Goal: Transaction & Acquisition: Purchase product/service

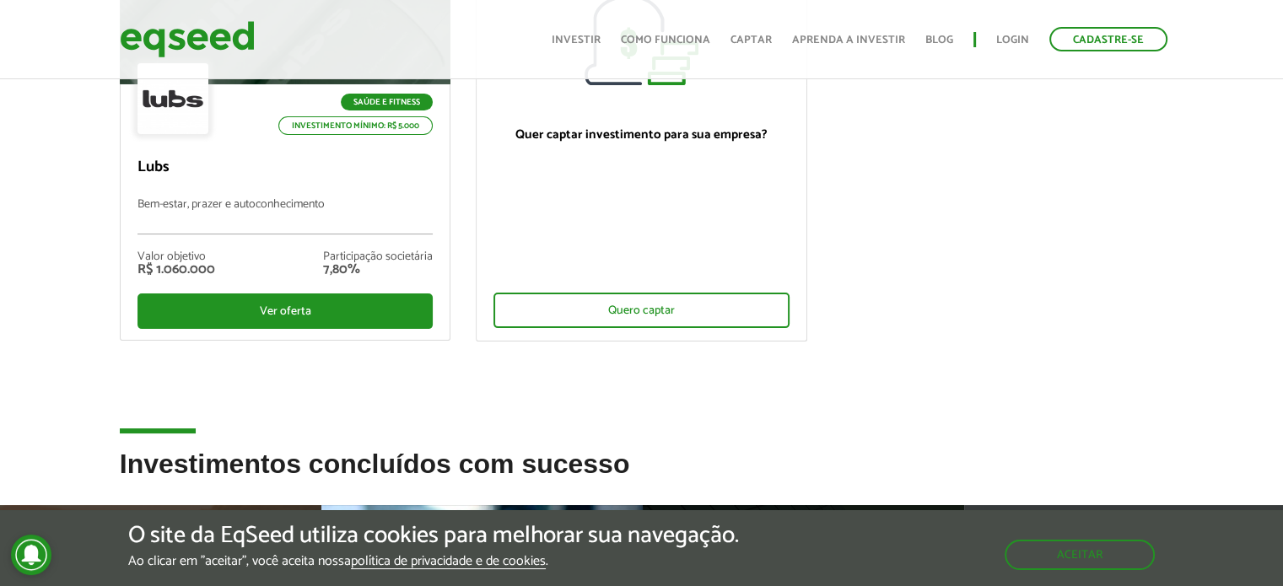
scroll to position [287, 0]
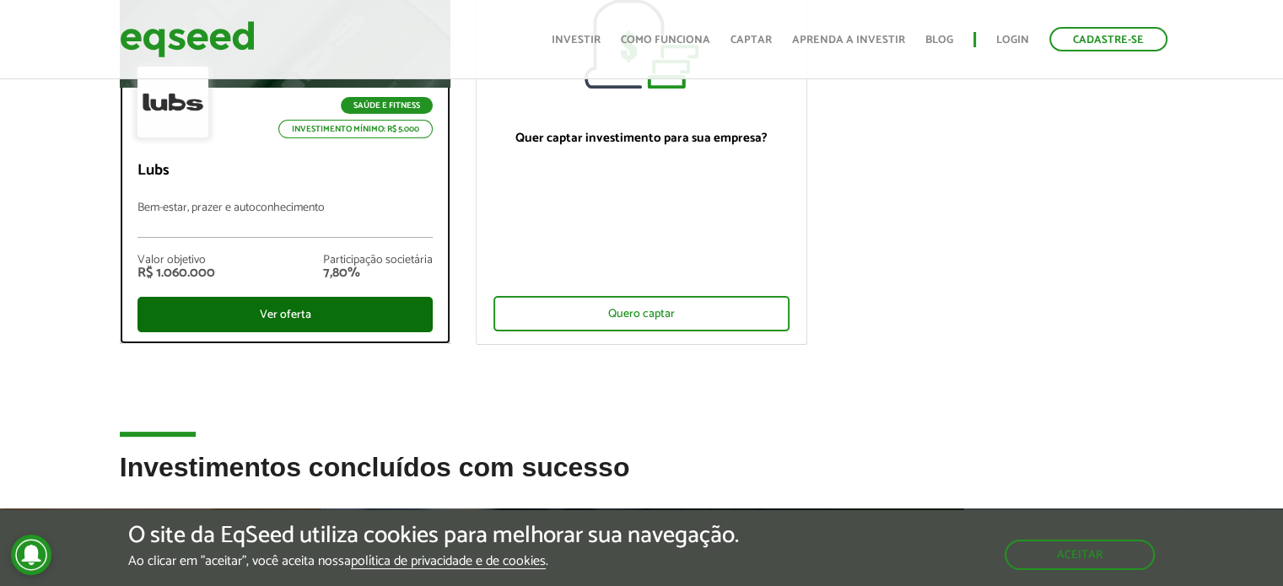
click at [315, 309] on div "Ver oferta" at bounding box center [285, 314] width 296 height 35
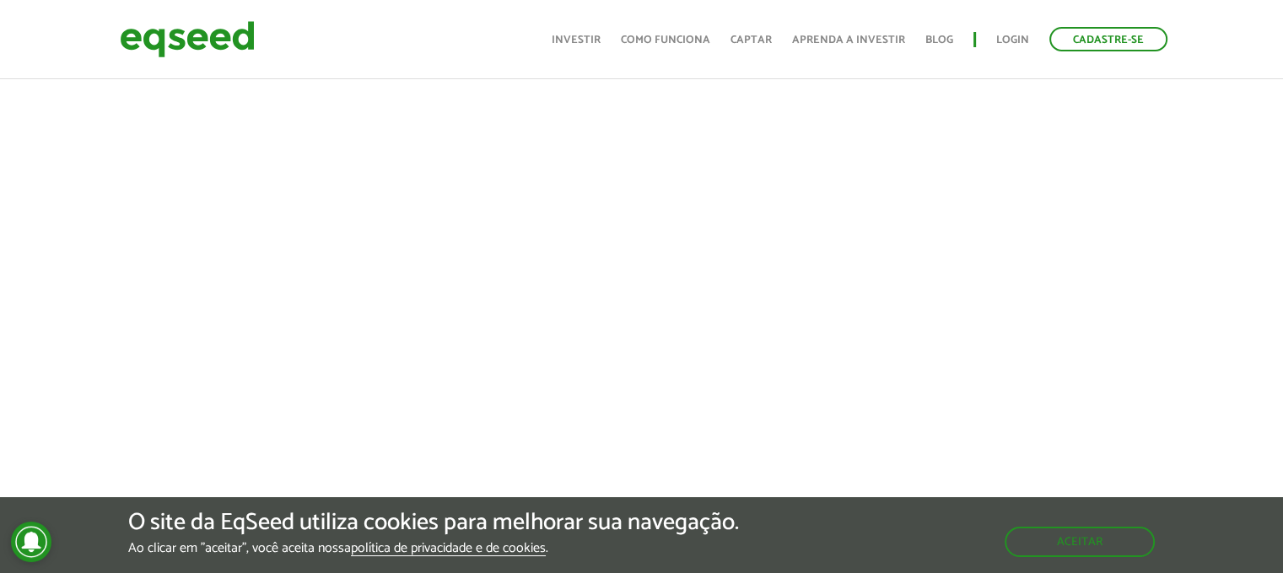
scroll to position [777, 0]
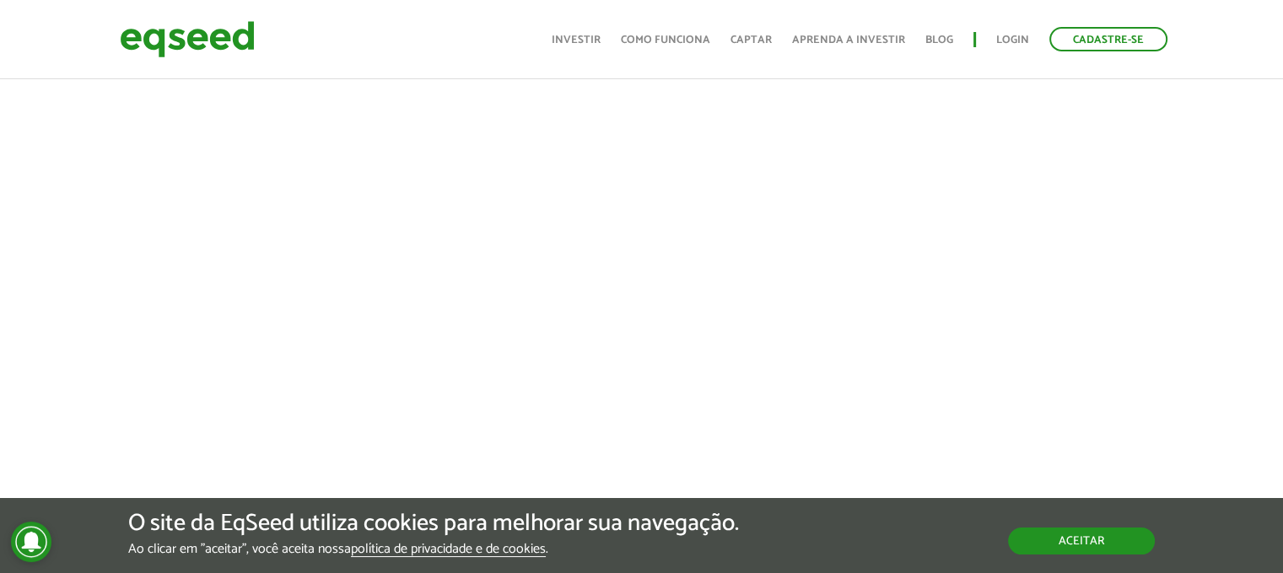
click at [1052, 542] on button "Aceitar" at bounding box center [1081, 541] width 147 height 27
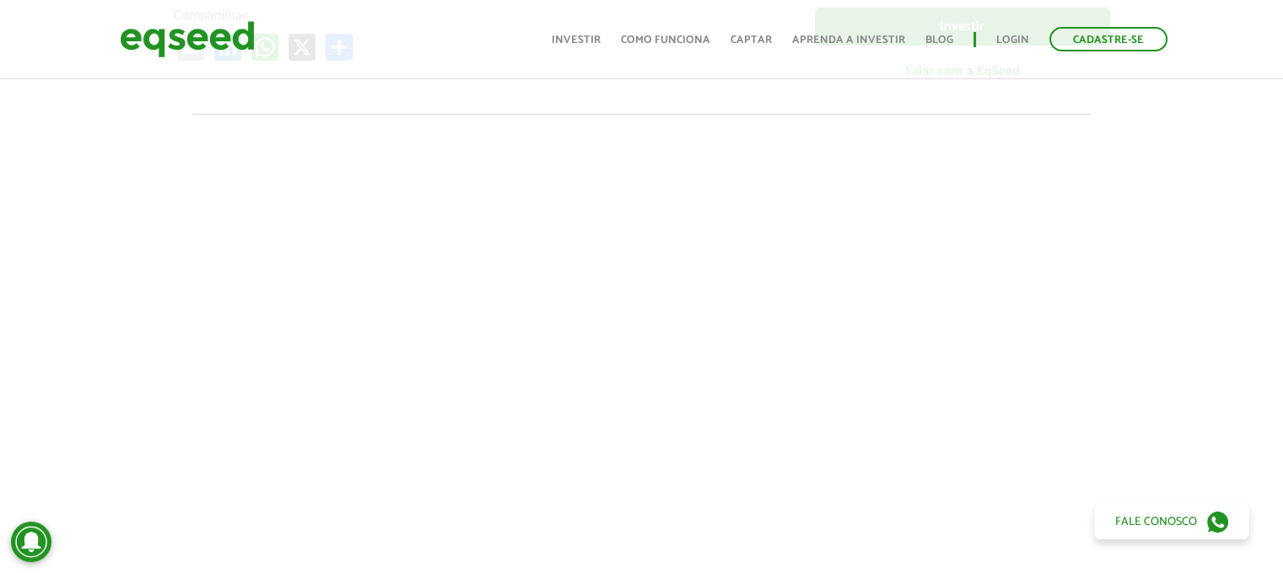
scroll to position [325, 0]
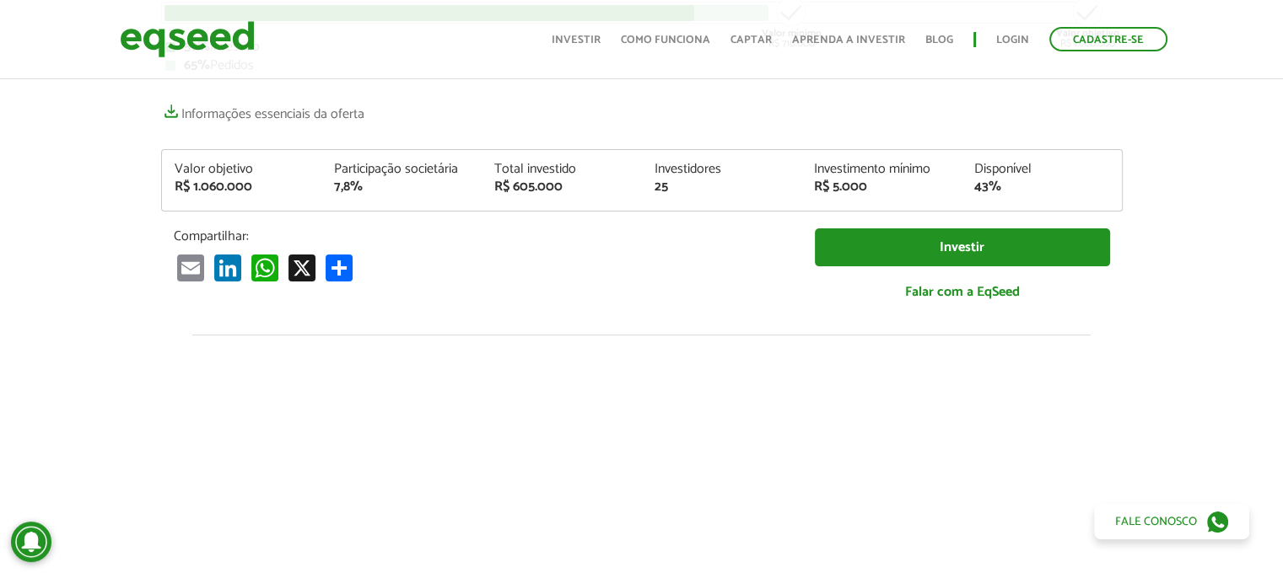
click at [448, 40] on div "Cadastre-se Toggle navigation Toggle navigation Início Investir Como funciona C…" at bounding box center [641, 39] width 1069 height 45
